Goal: Find specific page/section

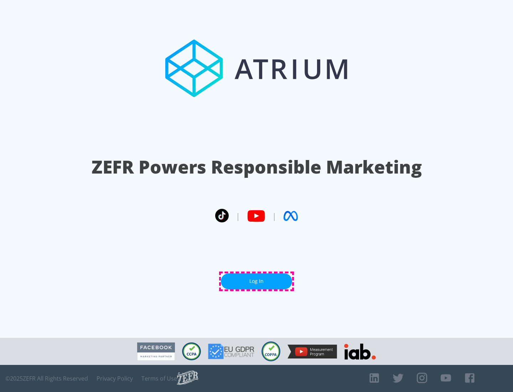
click at [257, 281] on link "Log In" at bounding box center [256, 281] width 71 height 16
